Goal: Navigation & Orientation: Find specific page/section

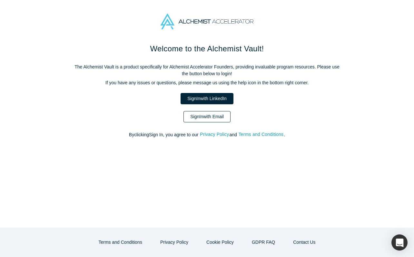
click at [198, 115] on link "Sign In with Email" at bounding box center [206, 116] width 47 height 11
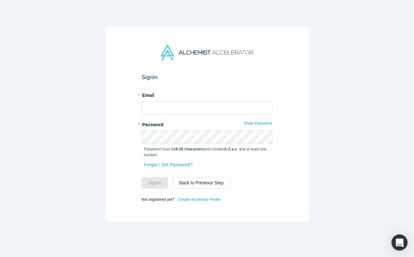
click at [164, 96] on label "* Email" at bounding box center [206, 94] width 131 height 9
click at [163, 108] on input "text" at bounding box center [206, 108] width 131 height 14
type input "[PERSON_NAME][EMAIL_ADDRESS][DOMAIN_NAME]"
click at [97, 169] on div "Sign In * Email [PERSON_NAME][EMAIL_ADDRESS][DOMAIN_NAME] * Password Show Passw…" at bounding box center [207, 128] width 414 height 257
click at [144, 181] on button "Sign In" at bounding box center [154, 182] width 26 height 11
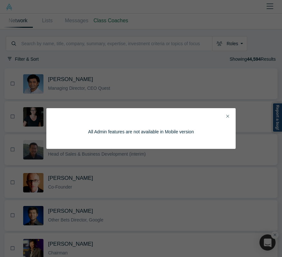
click at [230, 115] on button "Close" at bounding box center [228, 115] width 7 height 7
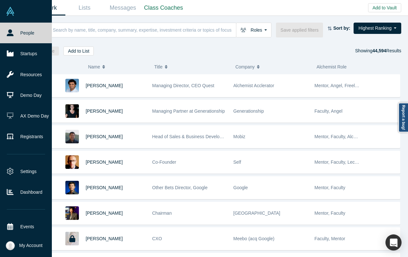
click at [28, 34] on link "People" at bounding box center [26, 33] width 52 height 21
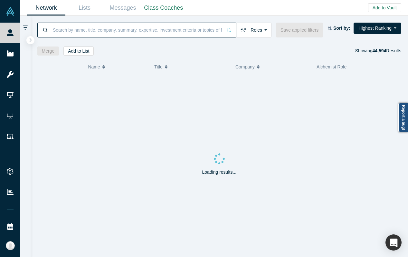
click at [82, 26] on input at bounding box center [137, 29] width 170 height 15
